Goal: Transaction & Acquisition: Download file/media

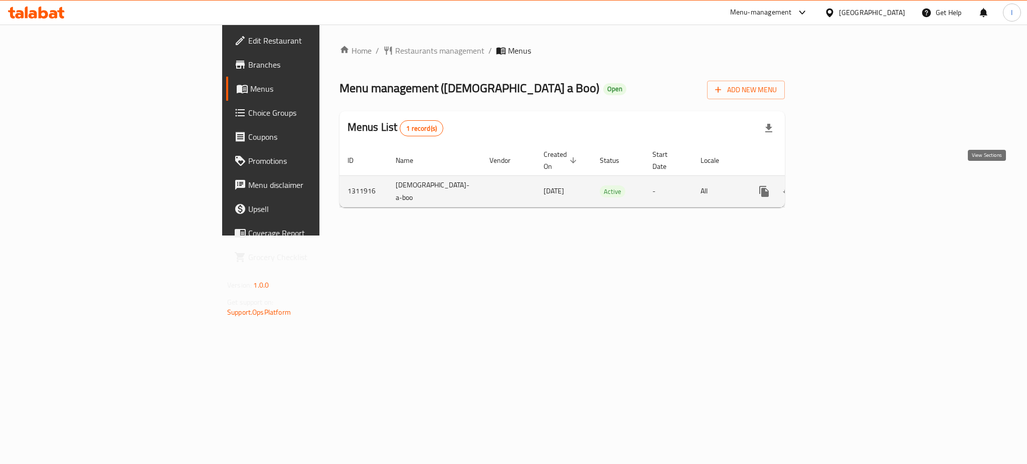
click at [842, 185] on icon "enhanced table" at bounding box center [836, 191] width 12 height 12
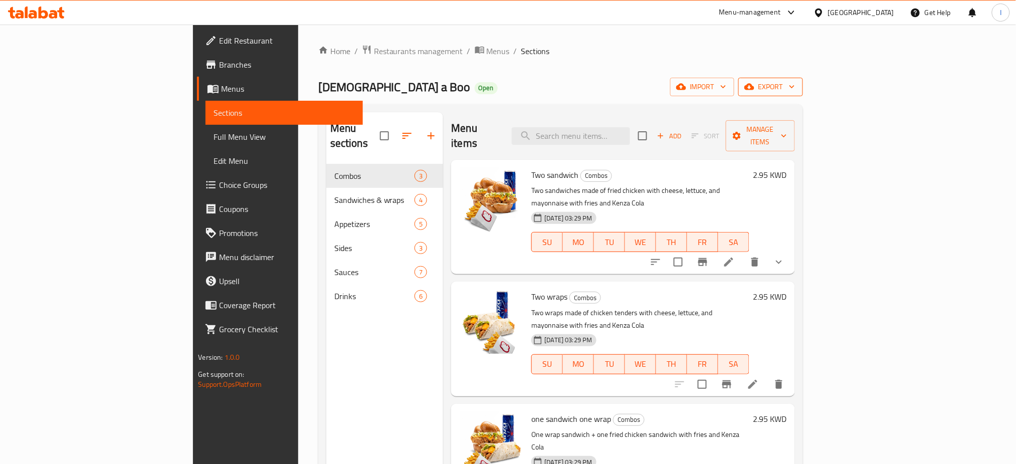
click at [795, 83] on span "export" at bounding box center [770, 87] width 49 height 13
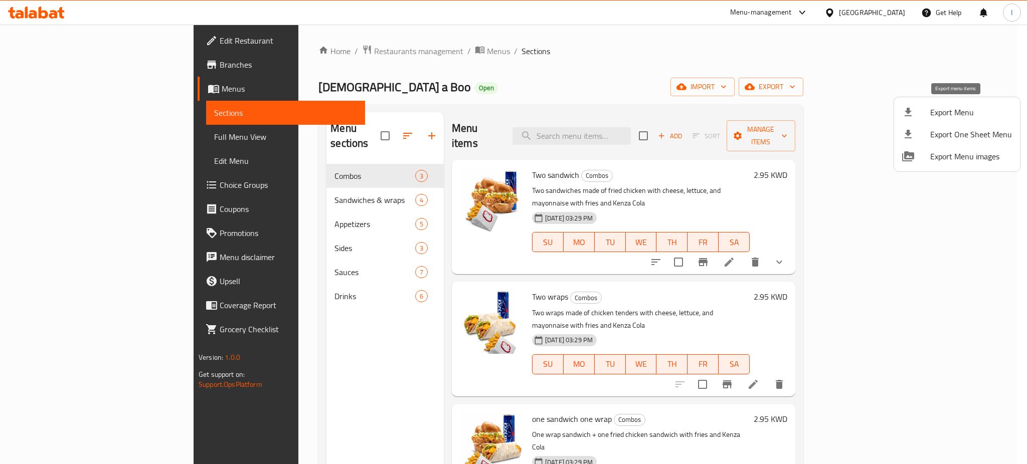
click at [951, 110] on span "Export Menu" at bounding box center [971, 112] width 82 height 12
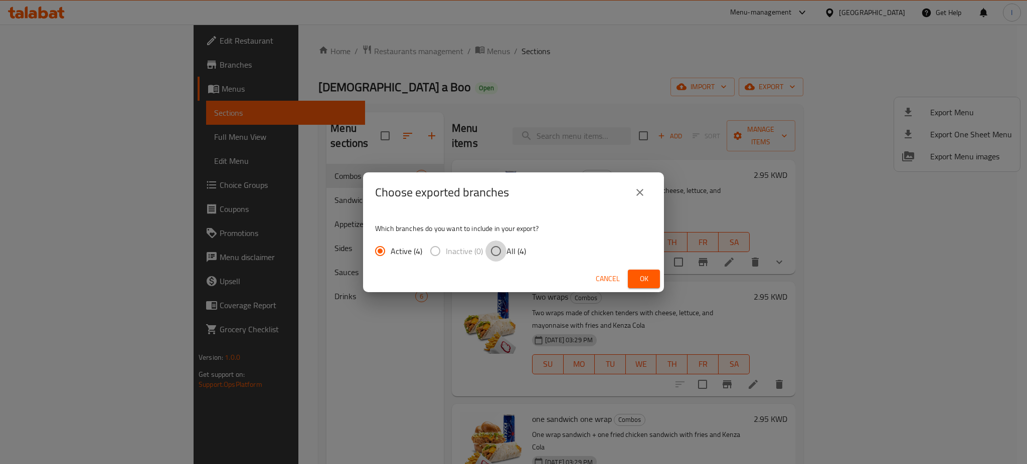
click at [492, 253] on input "All (4)" at bounding box center [495, 251] width 21 height 21
radio input "true"
click at [632, 278] on button "Ok" at bounding box center [644, 279] width 32 height 19
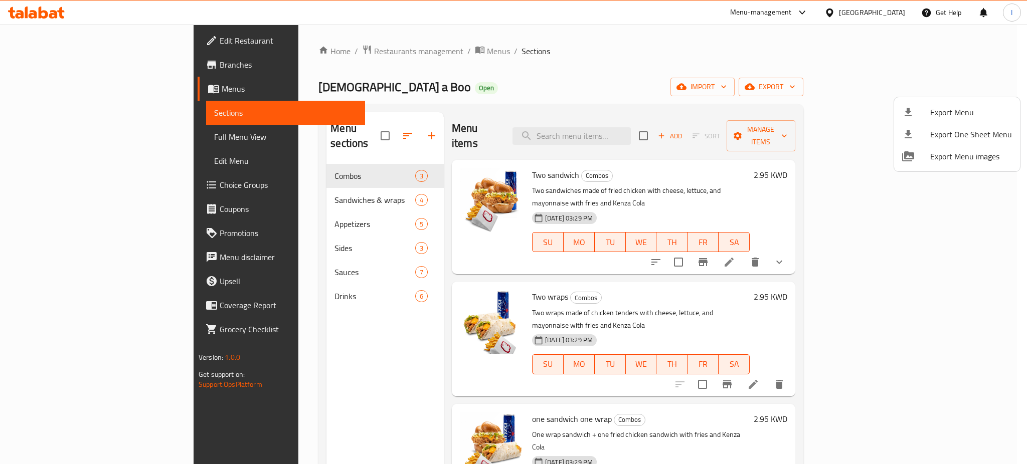
click at [53, 69] on div at bounding box center [513, 232] width 1027 height 464
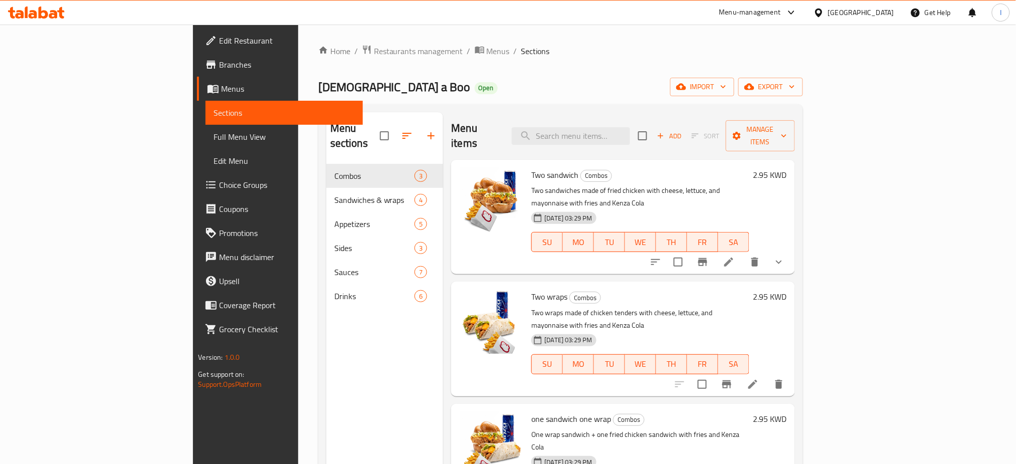
click at [219, 64] on span "Branches" at bounding box center [287, 65] width 136 height 12
